Goal: Information Seeking & Learning: Check status

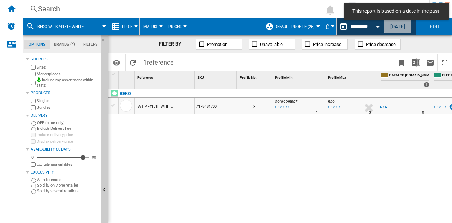
click at [406, 25] on button "[DATE]" at bounding box center [398, 26] width 28 height 13
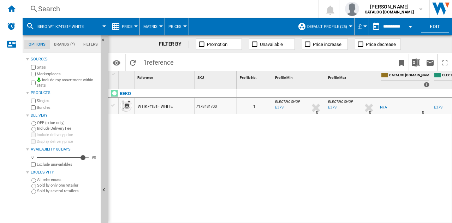
click at [165, 10] on div "Search" at bounding box center [169, 9] width 262 height 10
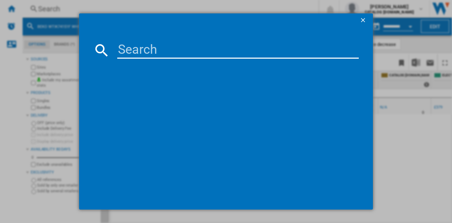
click at [185, 54] on input at bounding box center [238, 50] width 242 height 17
paste input "WF3S8043BW"
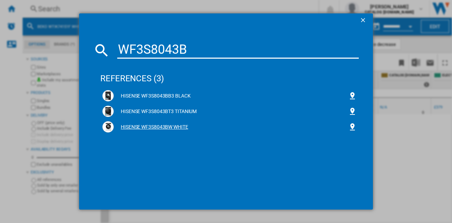
type input "WF3S8043B"
click at [169, 124] on div "HISENSE WF3S8043BW WHITE" at bounding box center [231, 127] width 235 height 7
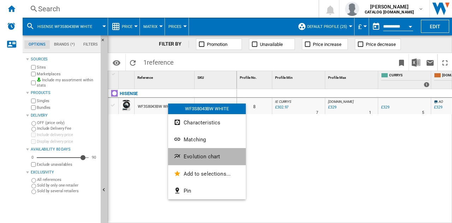
click at [196, 156] on span "Evolution chart" at bounding box center [202, 156] width 36 height 6
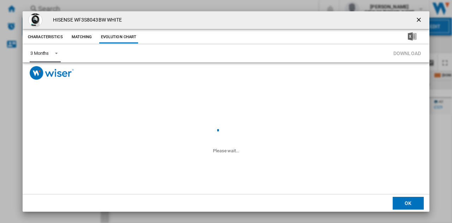
click at [52, 54] on span "Product popup" at bounding box center [54, 52] width 8 height 6
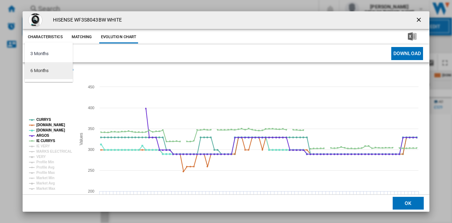
click at [56, 73] on md-option "6 Months" at bounding box center [49, 70] width 48 height 17
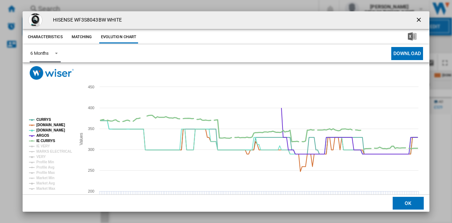
click at [43, 142] on tspan "IE CURRYS" at bounding box center [45, 141] width 19 height 4
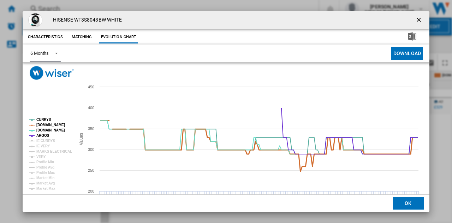
click at [58, 124] on tspan "[DOMAIN_NAME]" at bounding box center [50, 125] width 29 height 4
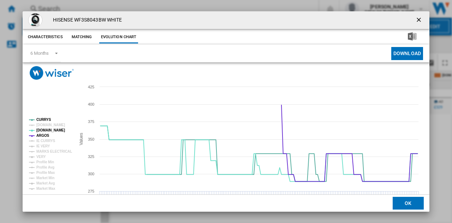
click at [415, 20] on ng-md-icon "getI18NText('BUTTONS.CLOSE_DIALOG')" at bounding box center [419, 20] width 8 height 8
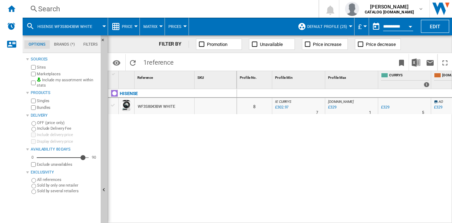
click at [154, 8] on div "Search" at bounding box center [169, 9] width 262 height 10
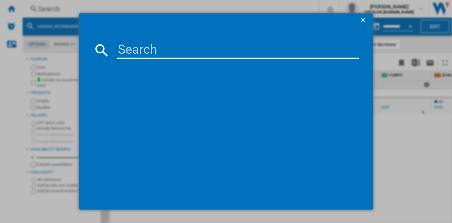
click at [172, 49] on input at bounding box center [238, 50] width 242 height 17
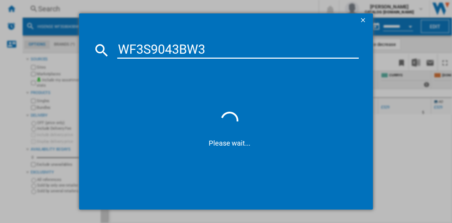
click at [176, 46] on input "WF3S9043BW3" at bounding box center [238, 50] width 242 height 17
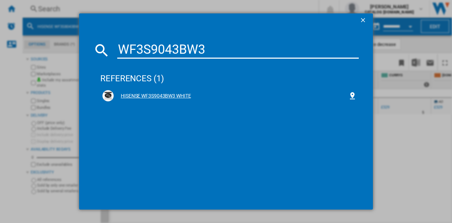
type input "WF3S9043BW3"
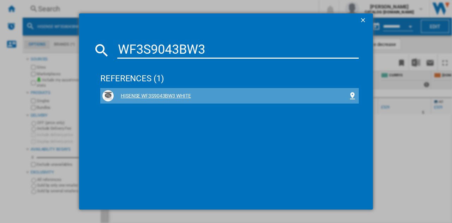
click at [165, 96] on div "HISENSE WF3S9043BW3 WHITE" at bounding box center [231, 96] width 235 height 7
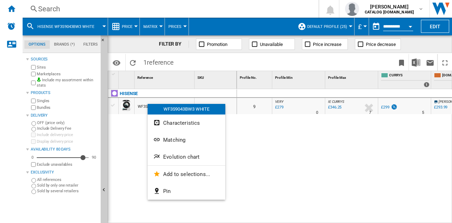
click at [172, 157] on span "Evolution chart" at bounding box center [181, 157] width 36 height 6
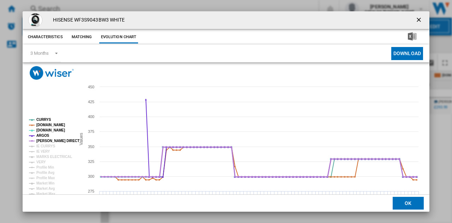
click at [49, 139] on tspan "[PERSON_NAME] DIRECT" at bounding box center [57, 141] width 43 height 4
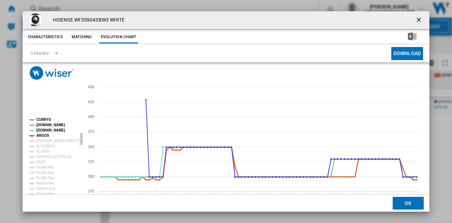
click at [46, 123] on tspan "[DOMAIN_NAME]" at bounding box center [50, 125] width 29 height 4
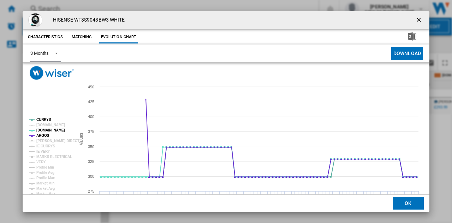
click at [45, 53] on div "3 Months" at bounding box center [39, 53] width 18 height 5
click at [52, 72] on md-option "6 Months" at bounding box center [49, 70] width 48 height 17
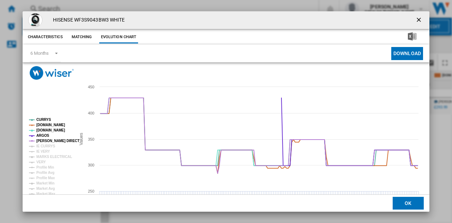
click at [418, 18] on ng-md-icon "getI18NText('BUTTONS.CLOSE_DIALOG')" at bounding box center [419, 20] width 8 height 8
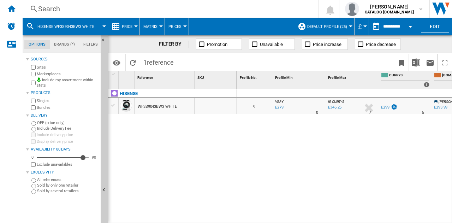
click at [217, 62] on span at bounding box center [231, 62] width 109 height 17
click at [197, 10] on div "Search" at bounding box center [169, 9] width 262 height 10
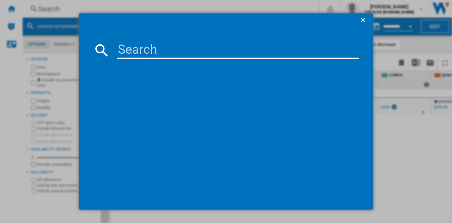
click at [175, 48] on input at bounding box center [238, 50] width 242 height 17
type input "WF5I9043BWFS"
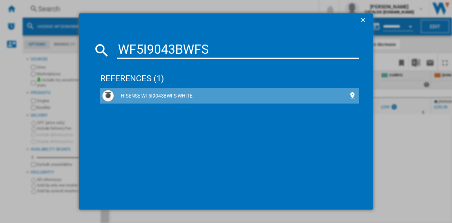
click at [173, 96] on div "HISENSE WF5I9043BWFS WHITE" at bounding box center [231, 96] width 235 height 7
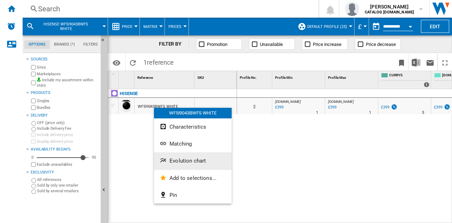
click at [189, 155] on button "Evolution chart" at bounding box center [193, 160] width 78 height 17
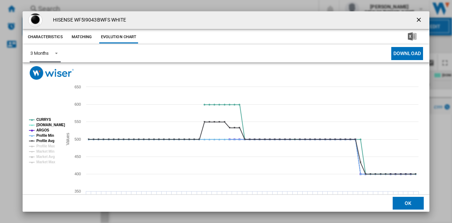
click at [52, 59] on md-select-value "3 Months" at bounding box center [45, 53] width 31 height 17
click at [59, 73] on md-option "6 Months" at bounding box center [49, 70] width 48 height 17
click at [415, 19] on ng-md-icon "getI18NText('BUTTONS.CLOSE_DIALOG')" at bounding box center [419, 20] width 8 height 8
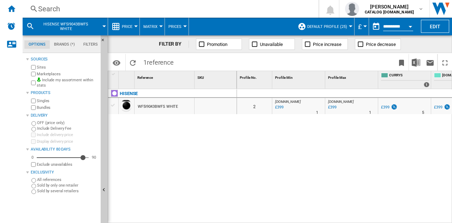
click at [146, 14] on div "Search Search 0 [PERSON_NAME] CATALOG [DOMAIN_NAME] CATALOG [DOMAIN_NAME] My se…" at bounding box center [238, 9] width 430 height 18
click at [159, 6] on div "Search" at bounding box center [169, 9] width 262 height 10
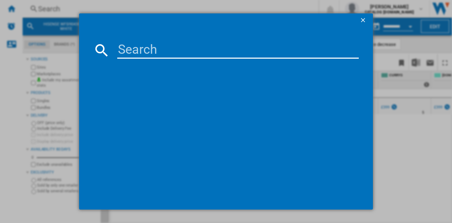
click at [154, 52] on input at bounding box center [238, 50] width 242 height 17
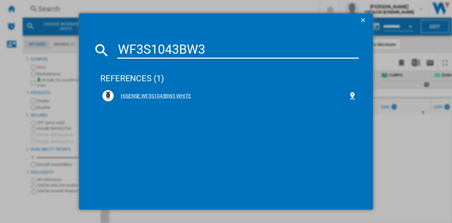
type input "WF3S1043BW3"
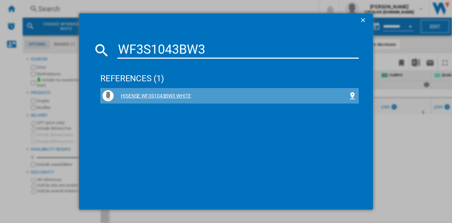
click at [154, 93] on div "HISENSE WF3S1043BW3 WHITE" at bounding box center [231, 96] width 235 height 7
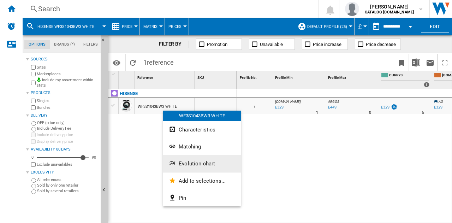
click at [187, 167] on button "Evolution chart" at bounding box center [202, 163] width 78 height 17
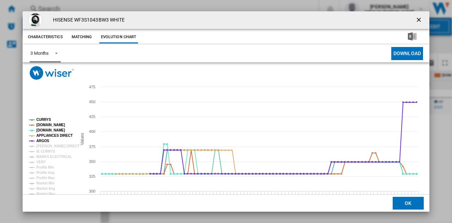
click at [53, 51] on span "Product popup" at bounding box center [54, 52] width 8 height 6
click at [52, 71] on md-option "6 Months" at bounding box center [49, 70] width 48 height 17
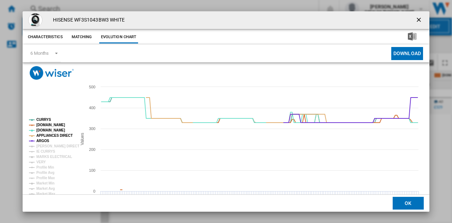
click at [420, 19] on ng-md-icon "getI18NText('BUTTONS.CLOSE_DIALOG')" at bounding box center [419, 20] width 8 height 8
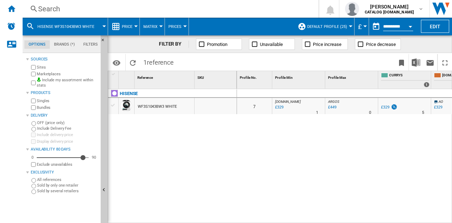
click at [220, 10] on div "Search" at bounding box center [169, 9] width 262 height 10
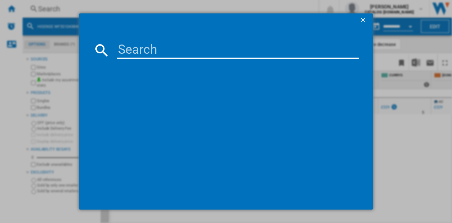
click at [243, 52] on input at bounding box center [238, 50] width 242 height 17
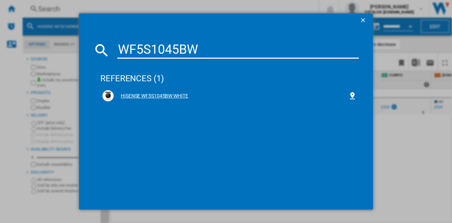
type input "WF5S1045BW"
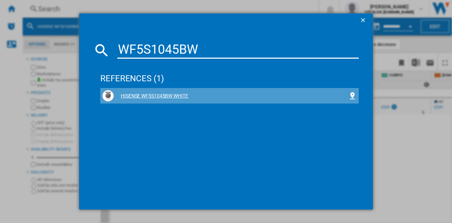
click at [166, 95] on div "HISENSE WF5S1045BW WHITE" at bounding box center [231, 96] width 235 height 7
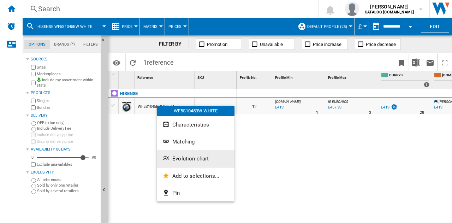
click at [177, 156] on span "Evolution chart" at bounding box center [190, 158] width 36 height 6
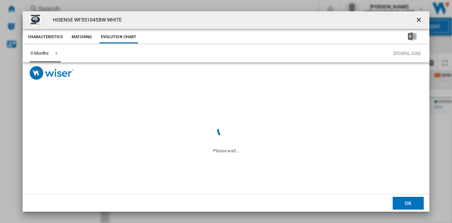
click at [47, 54] on div "3 Months" at bounding box center [39, 53] width 18 height 5
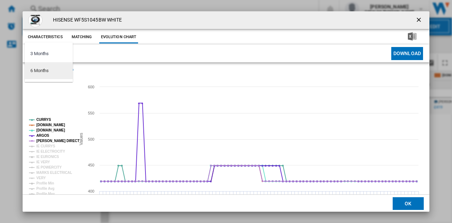
click at [57, 73] on md-option "6 Months" at bounding box center [49, 70] width 48 height 17
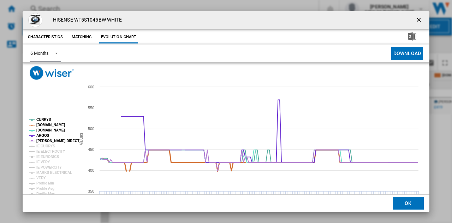
click at [44, 124] on tspan "[DOMAIN_NAME]" at bounding box center [50, 125] width 29 height 4
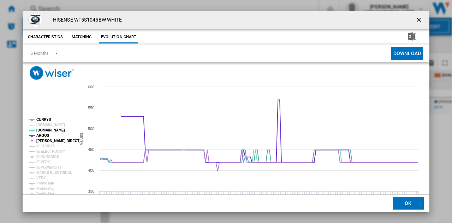
click at [416, 17] on ng-md-icon "getI18NText('BUTTONS.CLOSE_DIALOG')" at bounding box center [419, 20] width 8 height 8
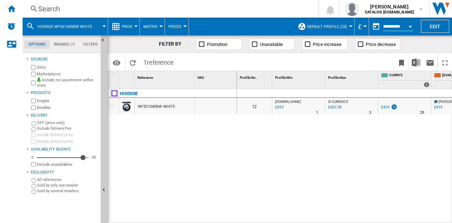
click at [164, 6] on div "Search" at bounding box center [169, 9] width 262 height 10
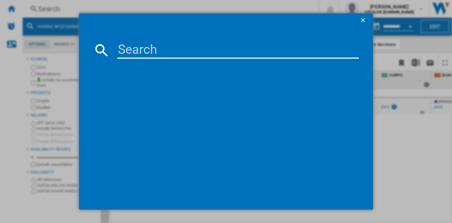
click at [167, 48] on input at bounding box center [238, 50] width 242 height 17
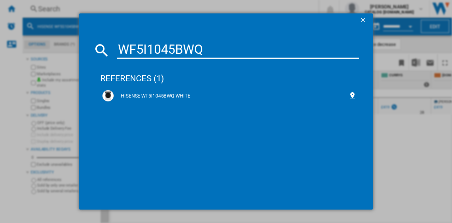
type input "WF5I1045BWQ"
click at [163, 97] on div "HISENSE WF5I1045BWQ WHITE" at bounding box center [231, 96] width 235 height 7
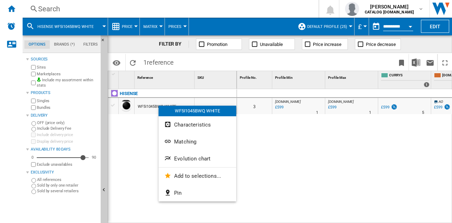
click at [186, 156] on span "Evolution chart" at bounding box center [192, 158] width 36 height 6
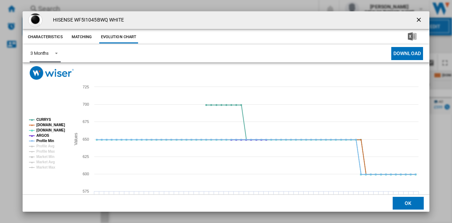
click at [42, 52] on div "3 Months" at bounding box center [39, 53] width 18 height 5
click at [49, 71] on md-option "6 Months" at bounding box center [49, 70] width 48 height 17
click at [49, 125] on tspan "[DOMAIN_NAME]" at bounding box center [50, 125] width 29 height 4
click at [415, 17] on ng-md-icon "getI18NText('BUTTONS.CLOSE_DIALOG')" at bounding box center [419, 20] width 8 height 8
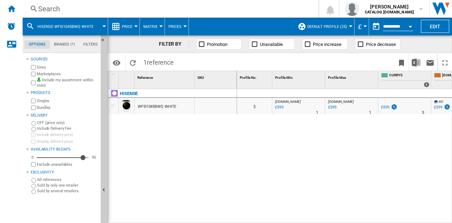
click at [118, 11] on div "Search" at bounding box center [169, 9] width 262 height 10
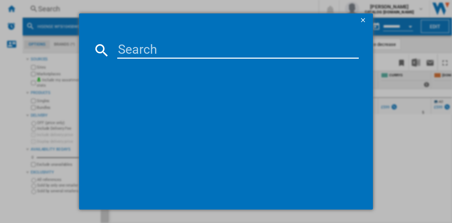
click at [157, 46] on input at bounding box center [238, 50] width 242 height 17
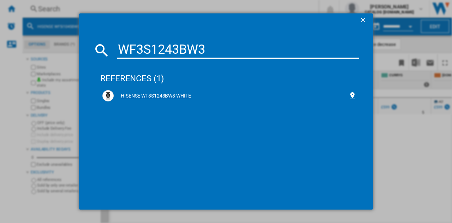
type input "WF3S1243BW3"
click at [158, 94] on div "HISENSE WF3S1243BW3 WHITE" at bounding box center [231, 96] width 235 height 7
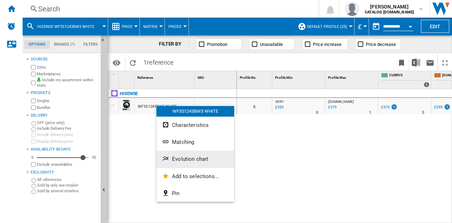
click at [188, 165] on button "Evolution chart" at bounding box center [195, 158] width 78 height 17
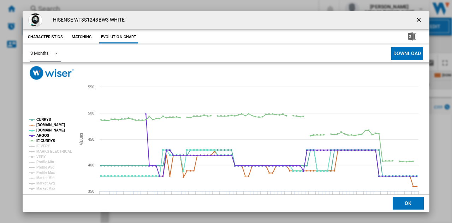
click at [45, 56] on span "3 Months" at bounding box center [39, 53] width 18 height 6
click at [52, 75] on md-option "6 Months" at bounding box center [49, 70] width 48 height 17
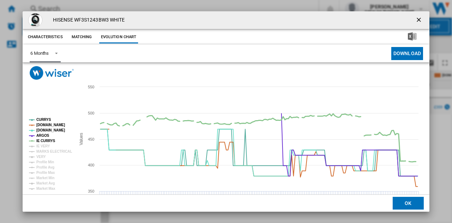
click at [43, 139] on tspan "IE CURRYS" at bounding box center [45, 141] width 19 height 4
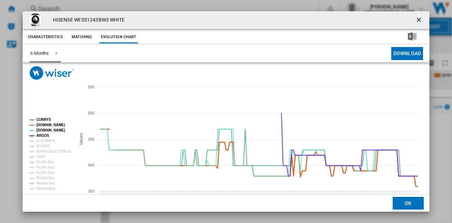
click at [52, 124] on tspan "[DOMAIN_NAME]" at bounding box center [50, 125] width 29 height 4
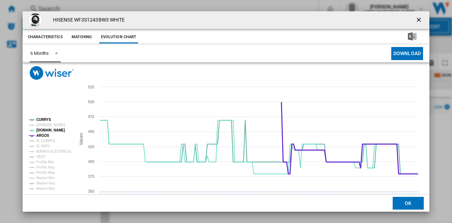
click at [41, 135] on tspan "ARGOS" at bounding box center [42, 136] width 13 height 4
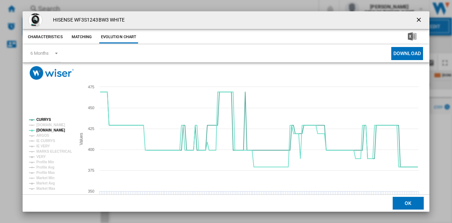
click at [415, 20] on ng-md-icon "getI18NText('BUTTONS.CLOSE_DIALOG')" at bounding box center [419, 20] width 8 height 8
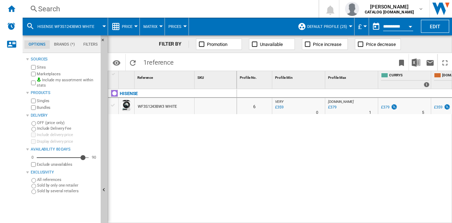
click at [121, 8] on div "Search" at bounding box center [169, 9] width 262 height 10
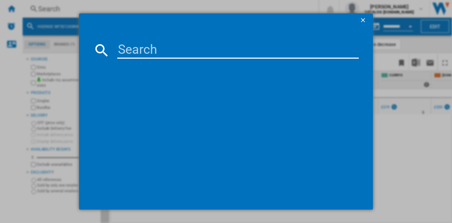
click at [161, 51] on input at bounding box center [238, 50] width 242 height 17
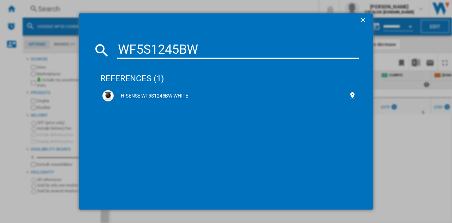
type input "WF5S1245BW"
click at [179, 91] on div "HISENSE WF5S1245BW WHITE" at bounding box center [229, 95] width 254 height 11
click at [164, 96] on div "HISENSE WF5S1245BW WHITE" at bounding box center [231, 96] width 235 height 7
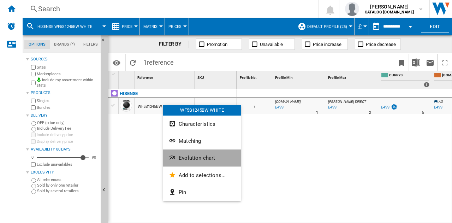
click at [201, 159] on span "Evolution chart" at bounding box center [197, 158] width 36 height 6
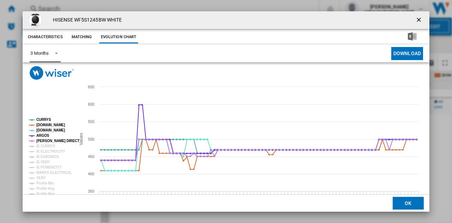
click at [46, 53] on div "3 Months" at bounding box center [39, 53] width 18 height 5
click at [46, 71] on div "6 Months" at bounding box center [39, 70] width 18 height 6
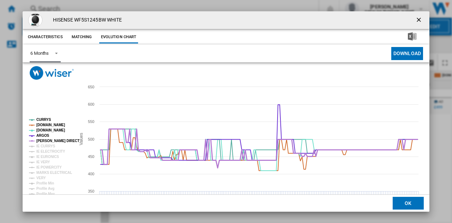
click at [40, 141] on tspan "[PERSON_NAME] DIRECT" at bounding box center [57, 141] width 43 height 4
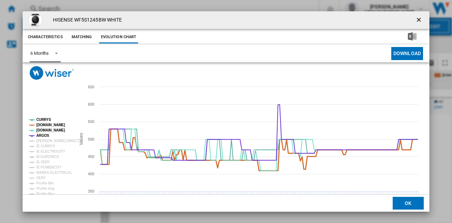
click at [46, 123] on tspan "[DOMAIN_NAME]" at bounding box center [50, 125] width 29 height 4
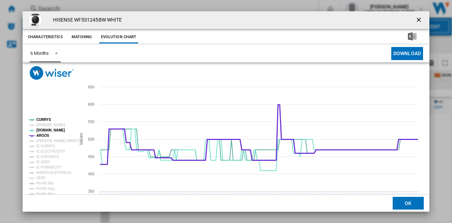
click at [42, 135] on tspan "ARGOS" at bounding box center [42, 136] width 13 height 4
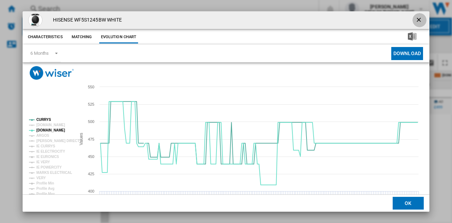
click at [415, 16] on ng-md-icon "getI18NText('BUTTONS.CLOSE_DIALOG')" at bounding box center [419, 20] width 8 height 8
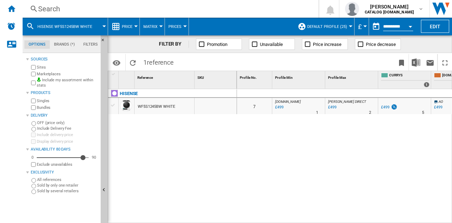
click at [110, 11] on div "Search" at bounding box center [169, 9] width 262 height 10
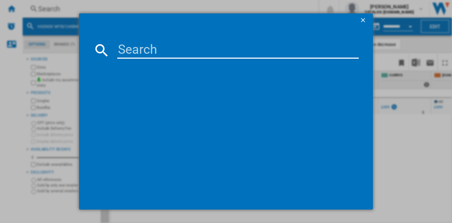
click at [143, 54] on input at bounding box center [238, 50] width 242 height 17
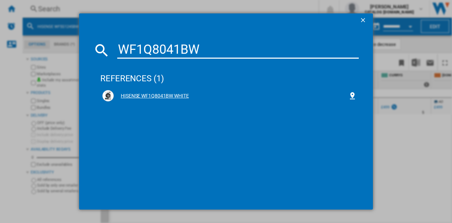
type input "WF1Q8041BW"
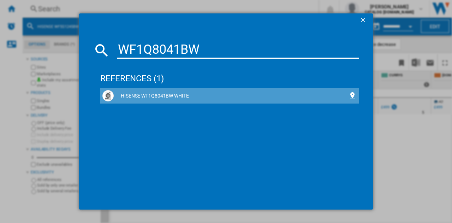
click at [159, 95] on div "HISENSE WF1Q8041BW WHITE" at bounding box center [231, 96] width 235 height 7
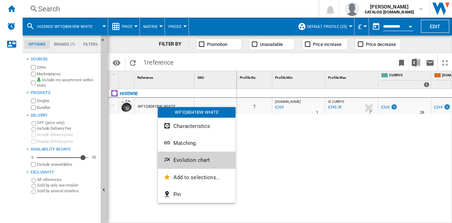
click at [194, 162] on span "Evolution chart" at bounding box center [191, 160] width 36 height 6
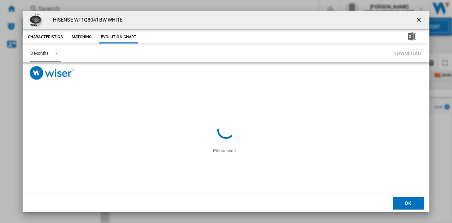
click at [49, 53] on div "3 Months" at bounding box center [39, 53] width 18 height 5
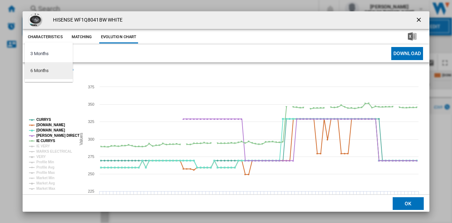
click at [53, 72] on md-option "6 Months" at bounding box center [49, 70] width 48 height 17
